Goal: Task Accomplishment & Management: Manage account settings

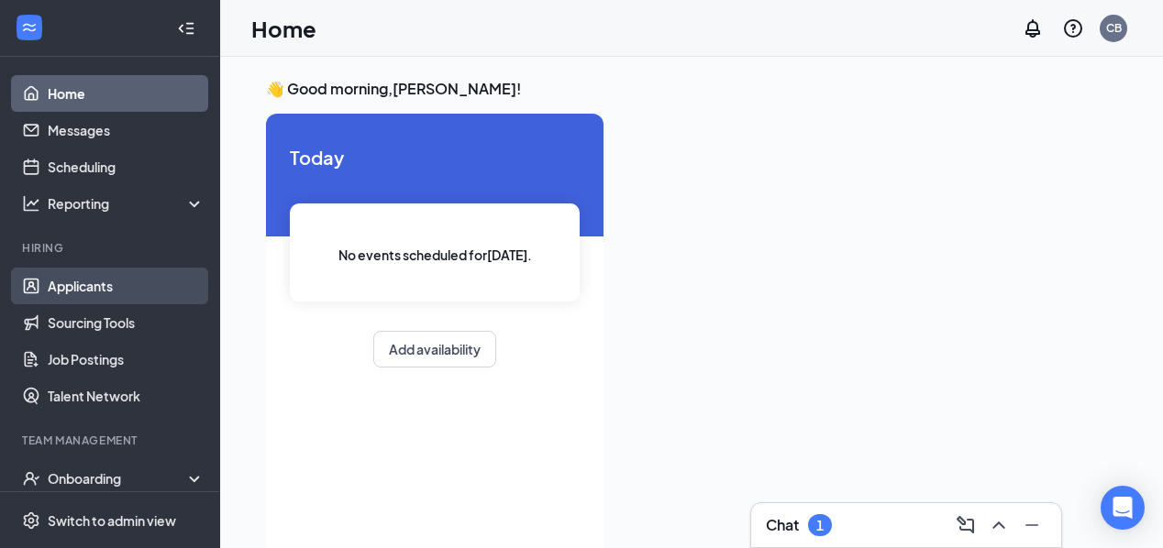
click at [76, 280] on link "Applicants" at bounding box center [126, 286] width 157 height 37
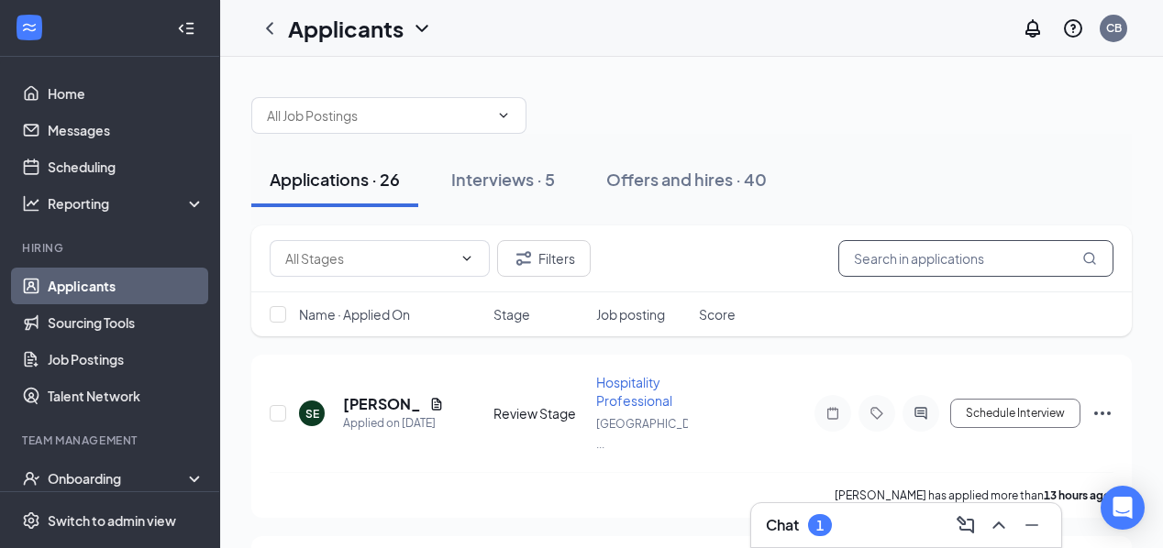
click at [873, 263] on input "text" at bounding box center [975, 258] width 275 height 37
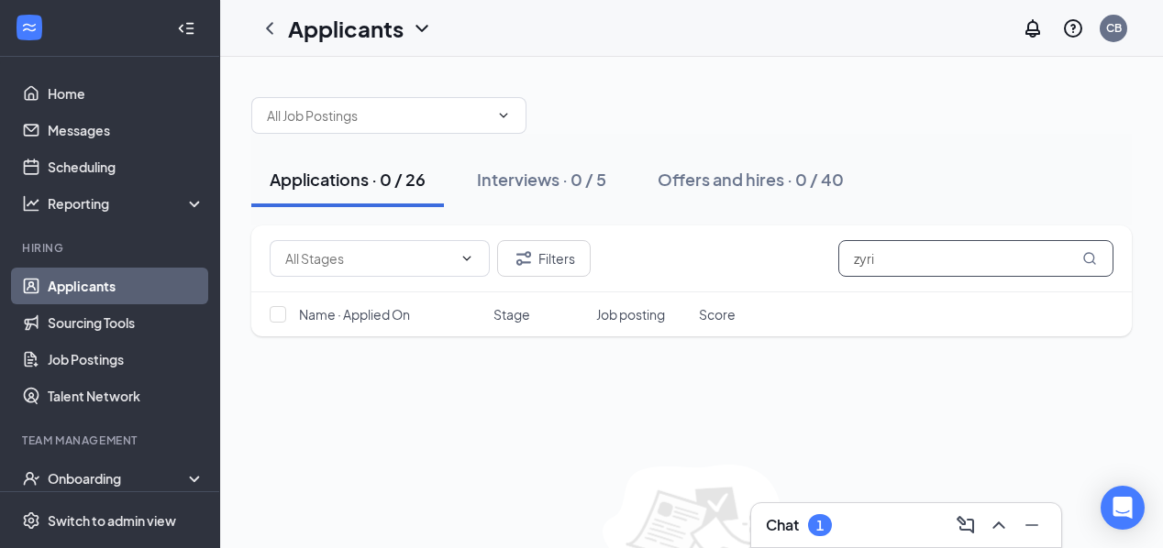
type input "zero"
drag, startPoint x: 903, startPoint y: 281, endPoint x: 911, endPoint y: 257, distance: 24.9
click at [911, 257] on input "zero" at bounding box center [975, 258] width 275 height 37
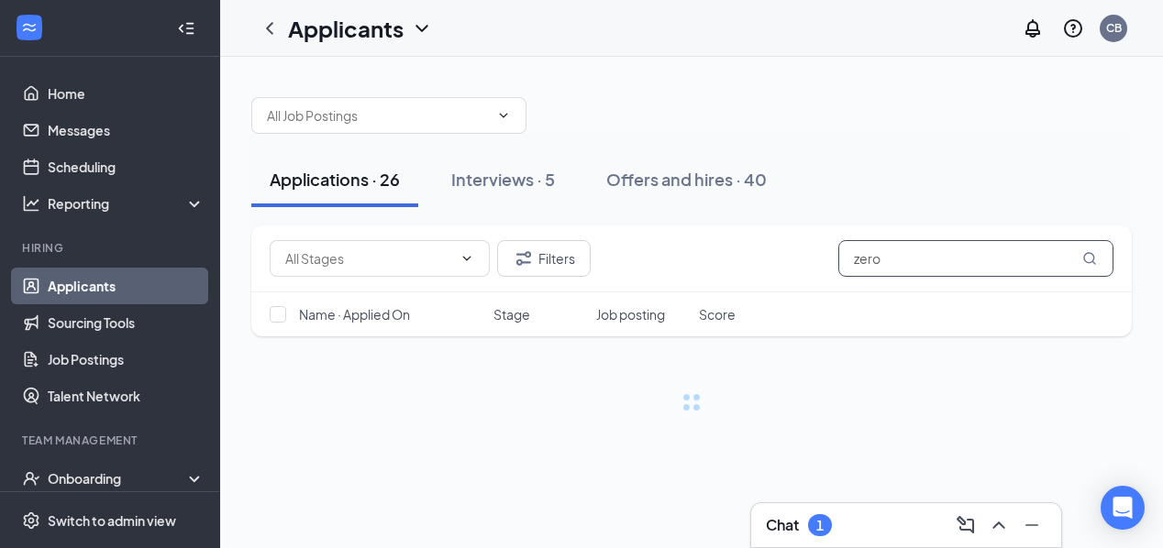
drag, startPoint x: 901, startPoint y: 265, endPoint x: 791, endPoint y: 259, distance: 110.2
click at [791, 259] on div "Filters zero" at bounding box center [692, 258] width 844 height 37
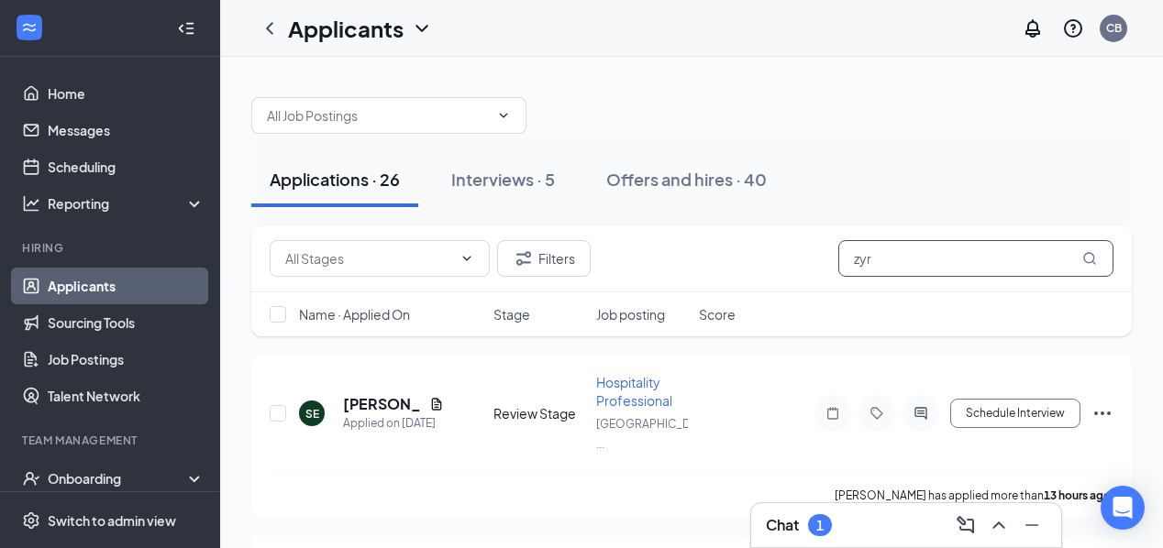
type input "zyri"
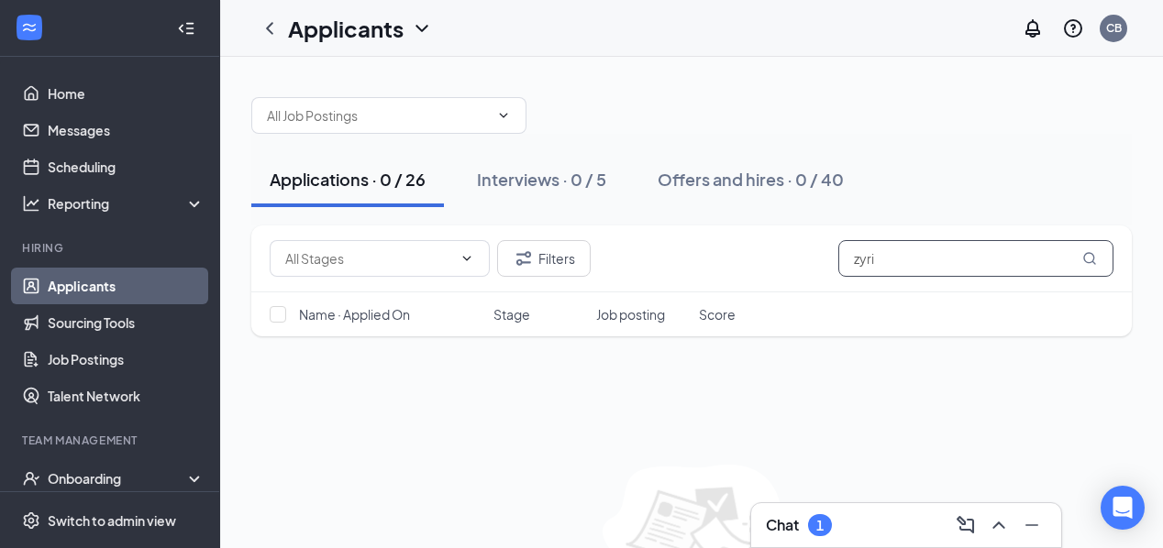
drag, startPoint x: 890, startPoint y: 257, endPoint x: 838, endPoint y: 257, distance: 51.4
click at [837, 258] on div "Filters zyri" at bounding box center [692, 258] width 844 height 37
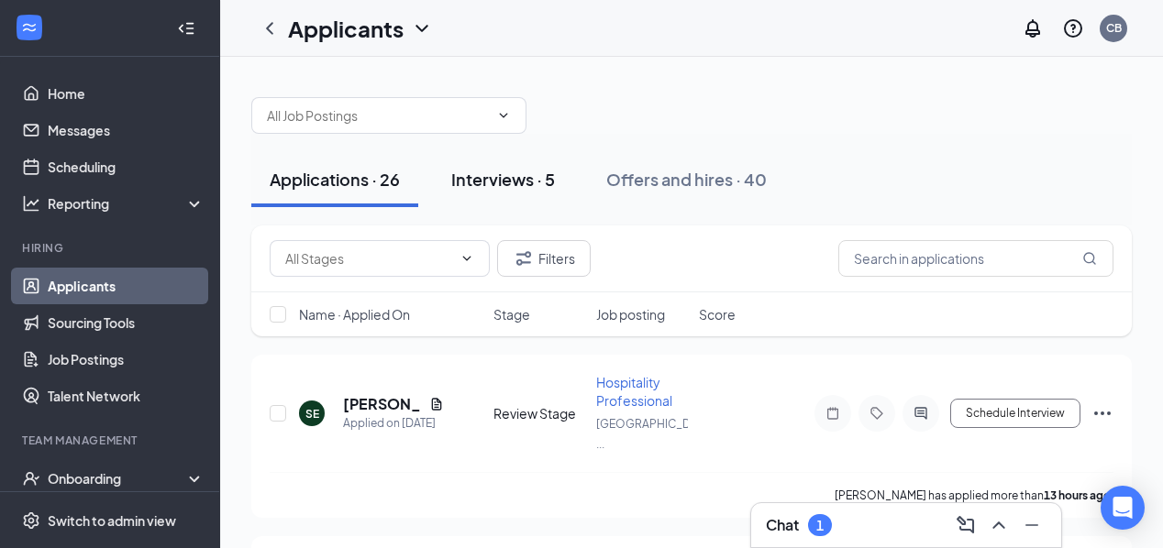
click at [514, 172] on div "Interviews · 5" at bounding box center [503, 179] width 104 height 23
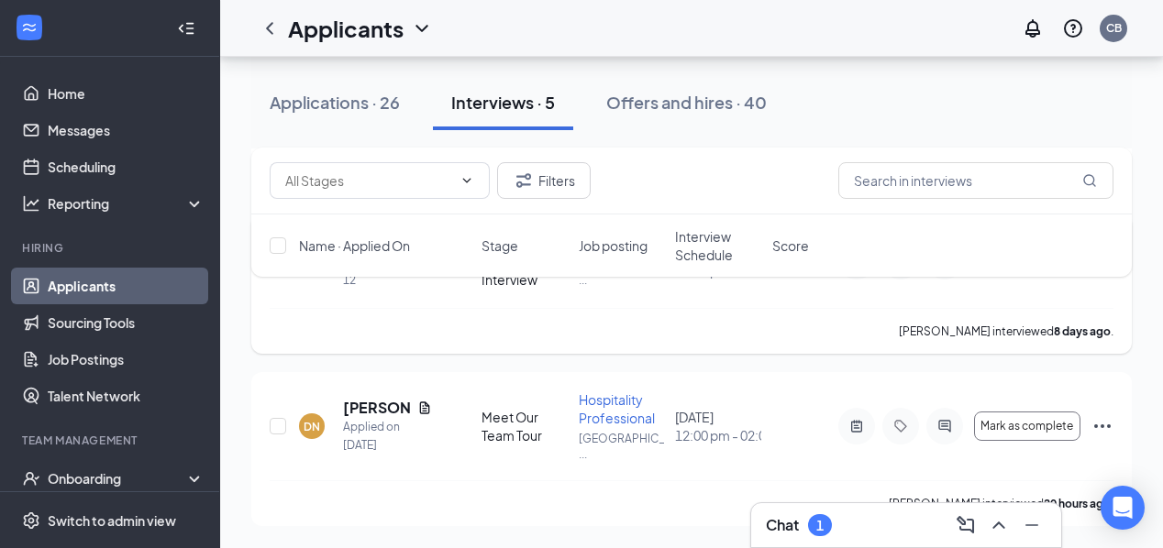
scroll to position [676, 0]
